Goal: Task Accomplishment & Management: Use online tool/utility

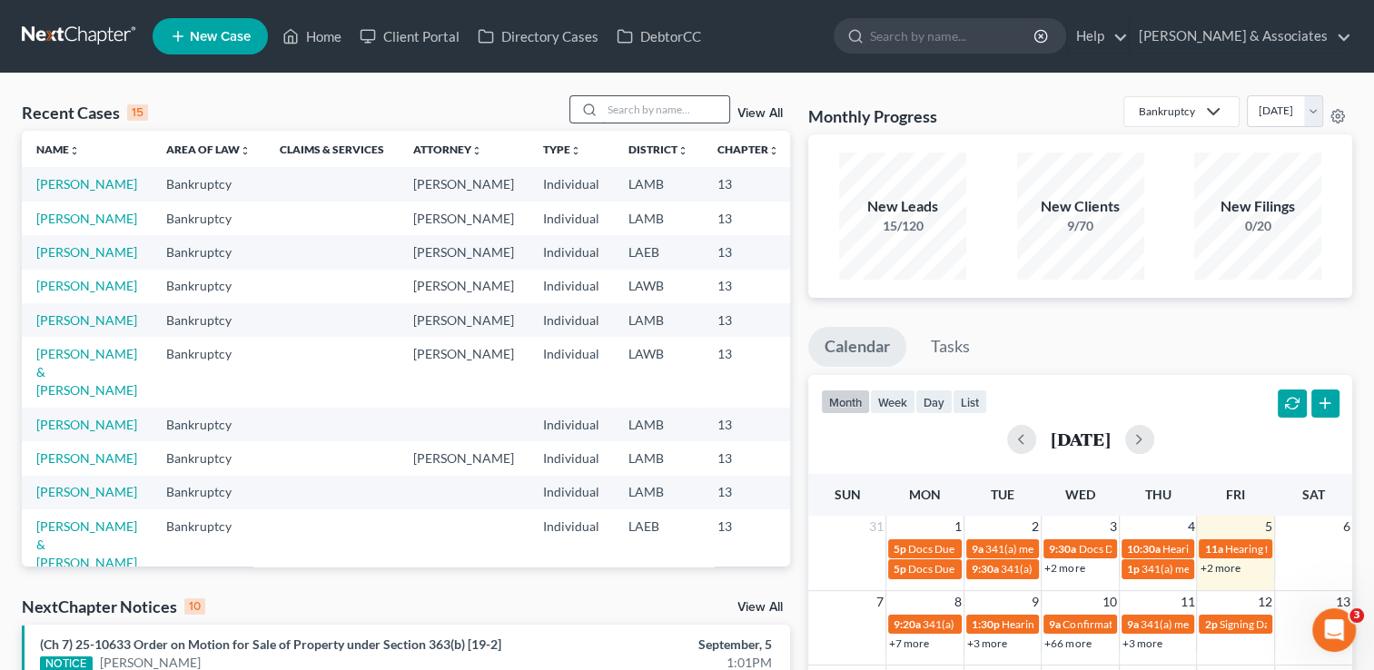
drag, startPoint x: 642, startPoint y: 120, endPoint x: 607, endPoint y: 111, distance: 36.6
click at [607, 111] on input "search" at bounding box center [665, 109] width 127 height 26
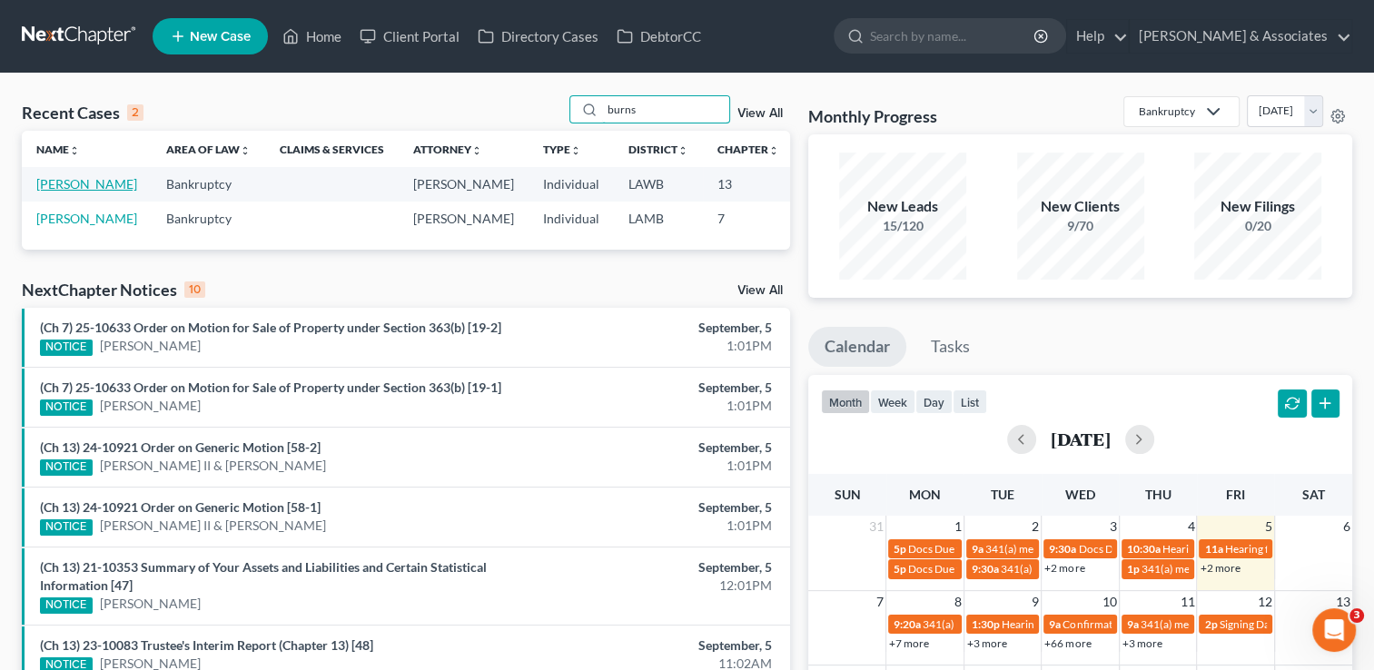
type input "burns"
click at [52, 192] on link "[PERSON_NAME]" at bounding box center [86, 183] width 101 height 15
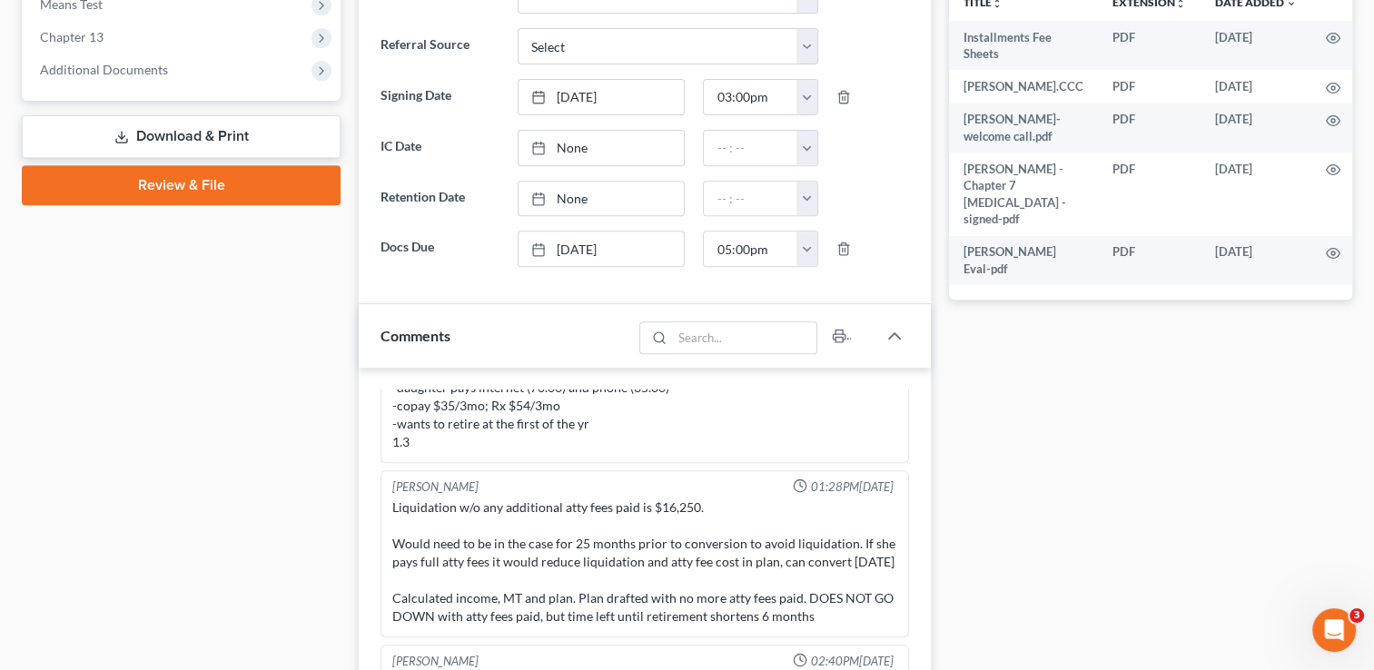
scroll to position [431, 0]
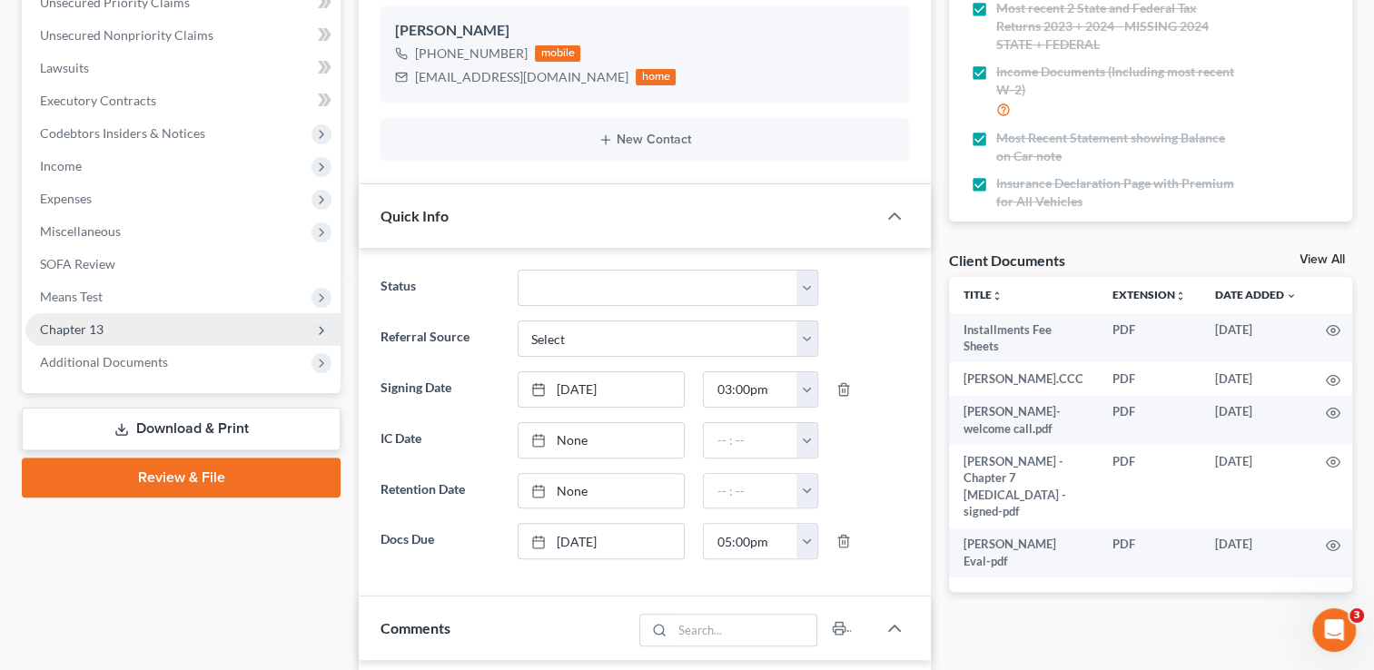
click at [324, 328] on icon at bounding box center [321, 330] width 15 height 15
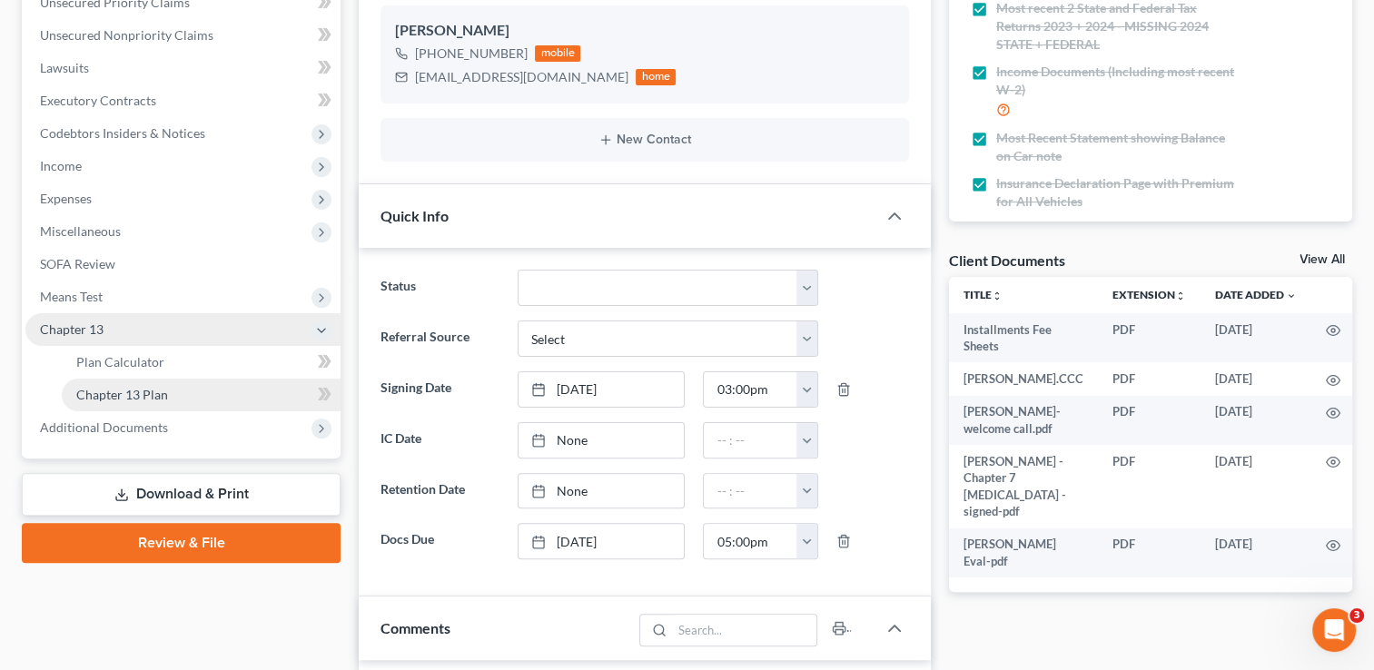
click at [160, 404] on link "Chapter 13 Plan" at bounding box center [201, 395] width 279 height 33
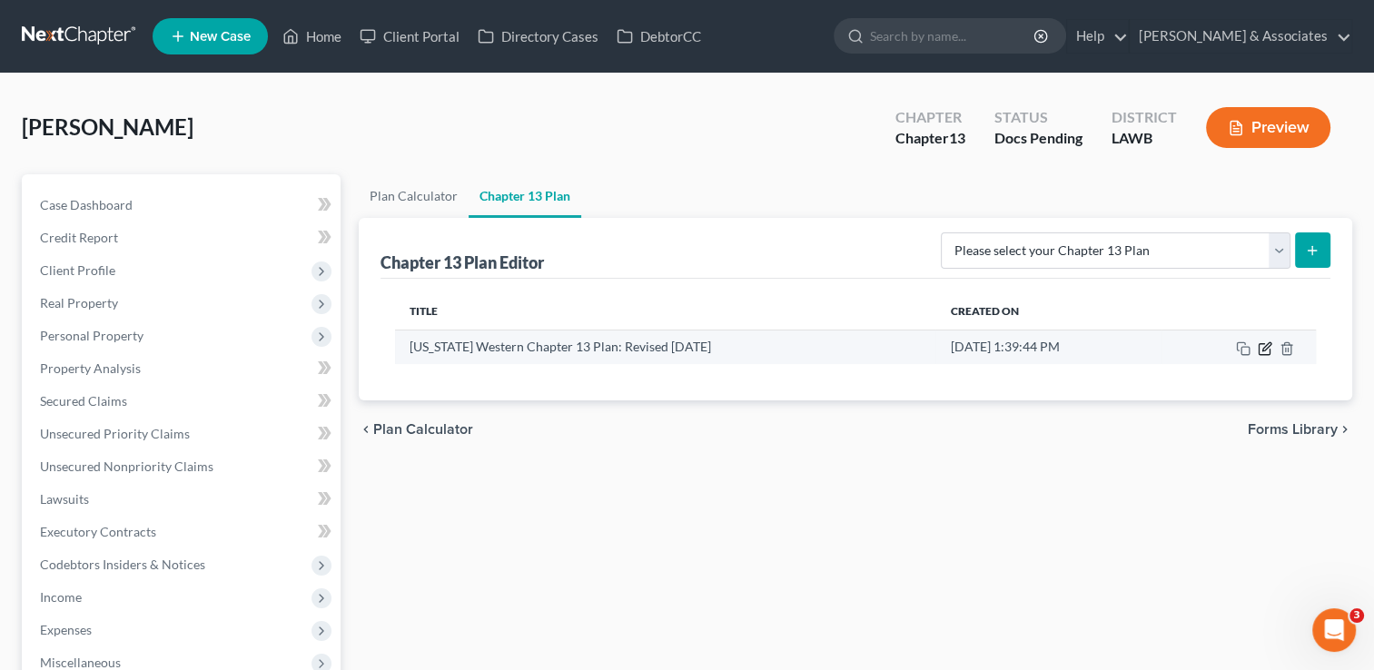
click at [1261, 351] on icon "button" at bounding box center [1265, 348] width 15 height 15
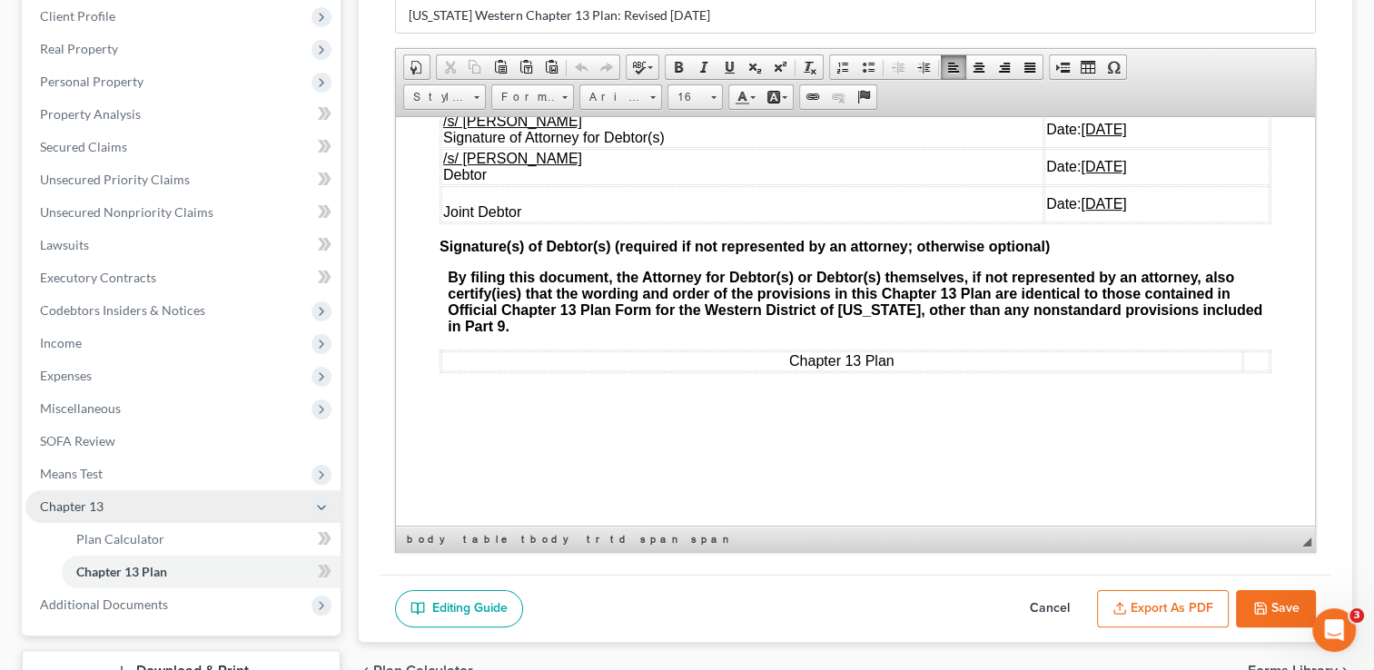
scroll to position [6026, 0]
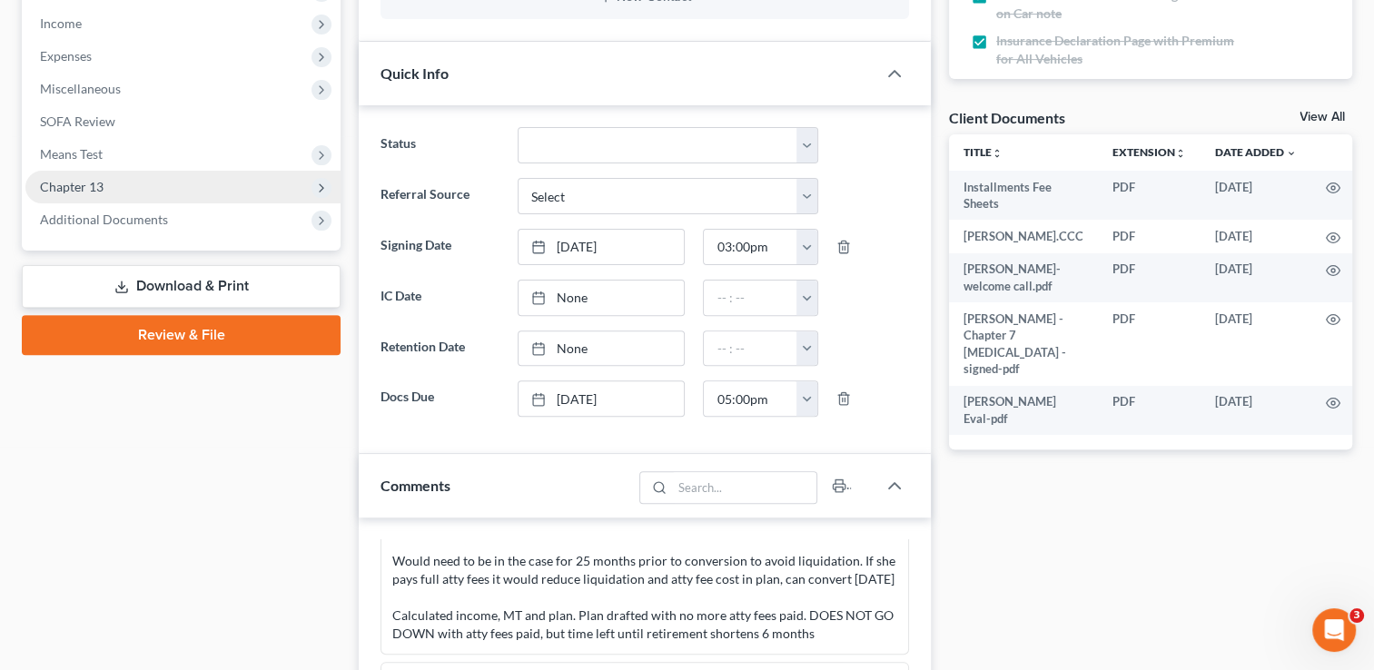
scroll to position [489, 0]
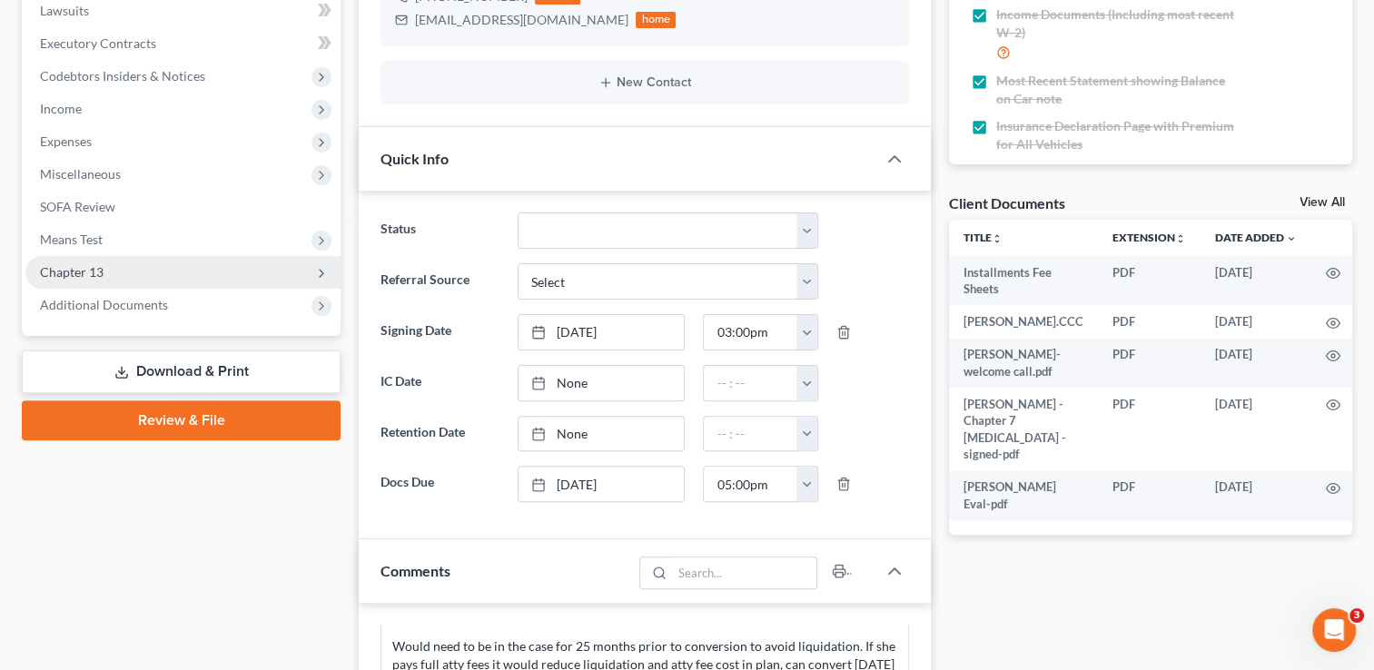
click at [185, 278] on span "Chapter 13" at bounding box center [182, 272] width 315 height 33
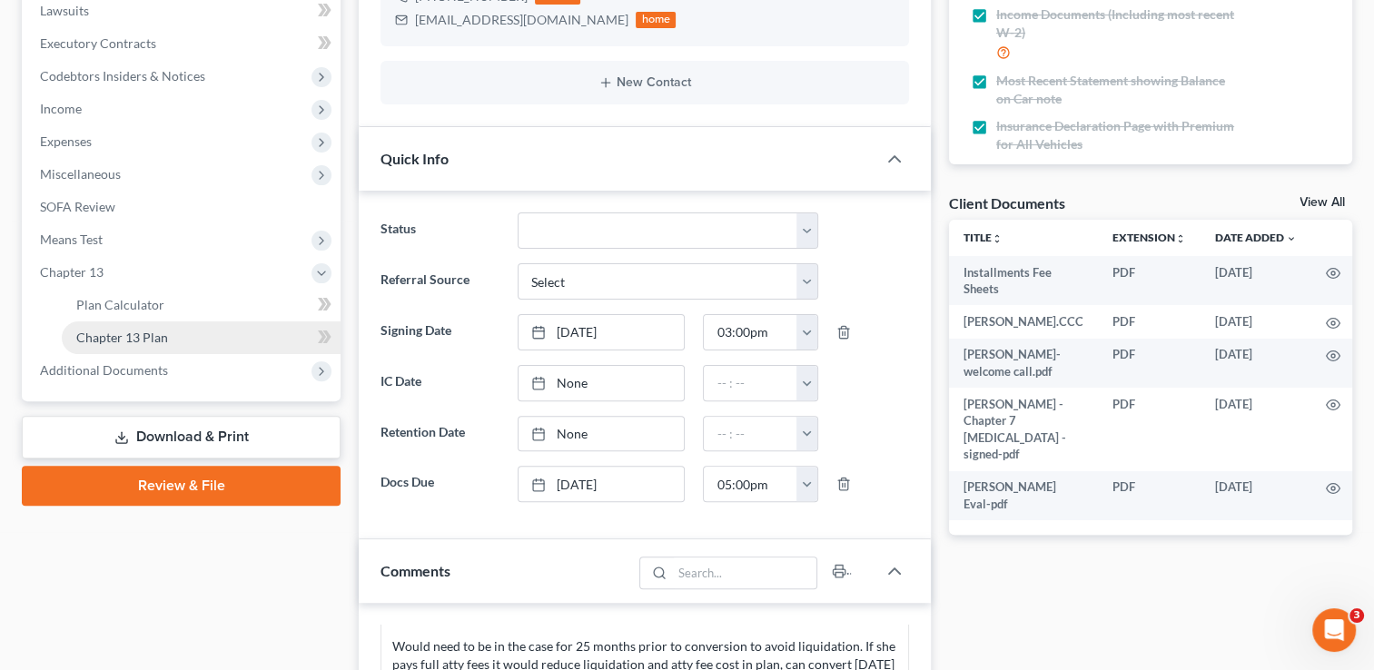
click at [202, 347] on link "Chapter 13 Plan" at bounding box center [201, 337] width 279 height 33
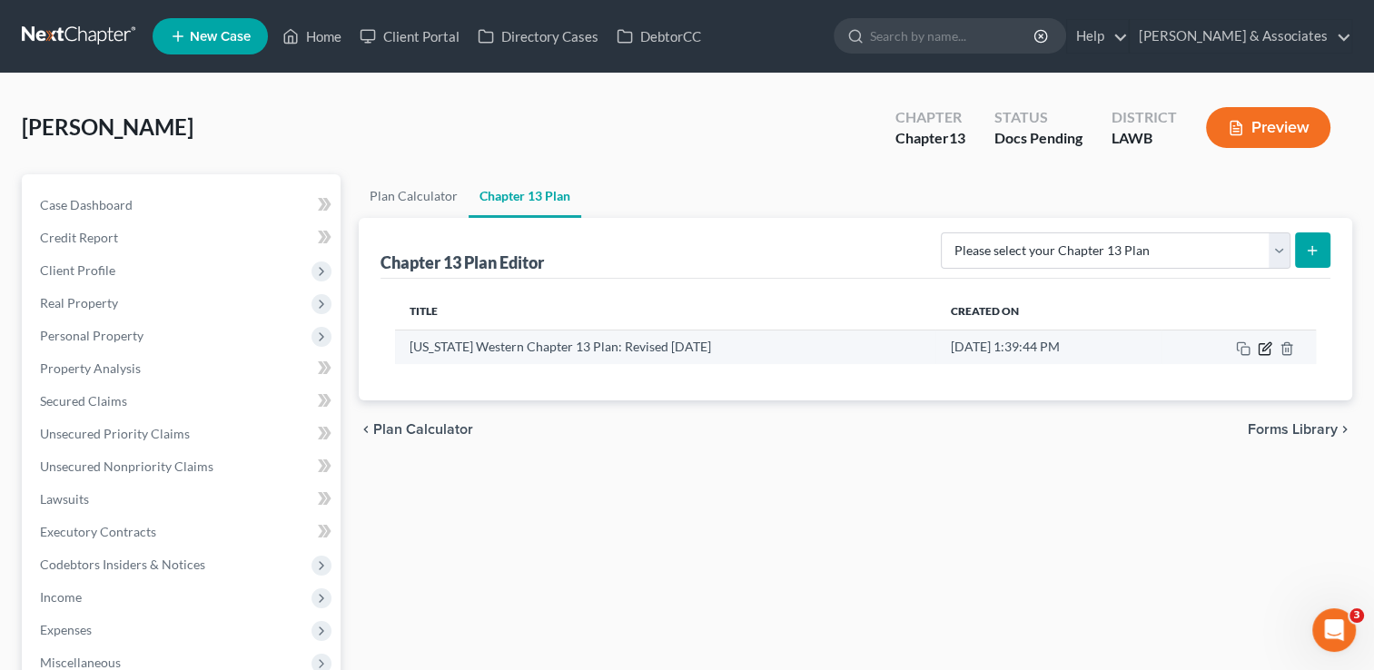
click at [1264, 354] on icon "button" at bounding box center [1265, 348] width 15 height 15
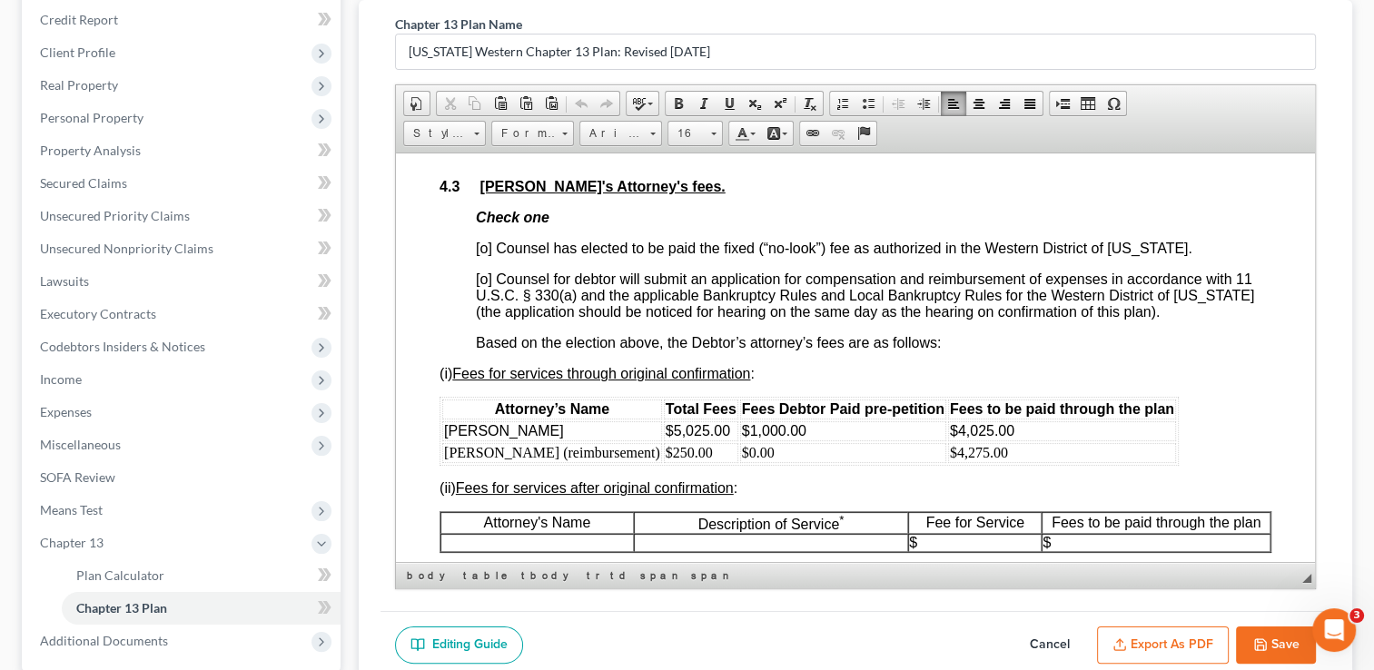
scroll to position [3389, 0]
